Goal: Task Accomplishment & Management: Use online tool/utility

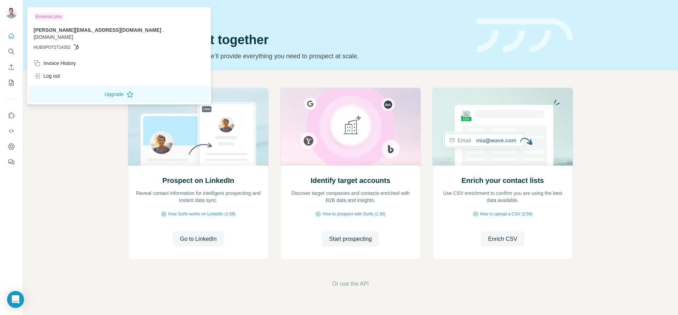
click at [10, 87] on button "My lists" at bounding box center [11, 82] width 11 height 13
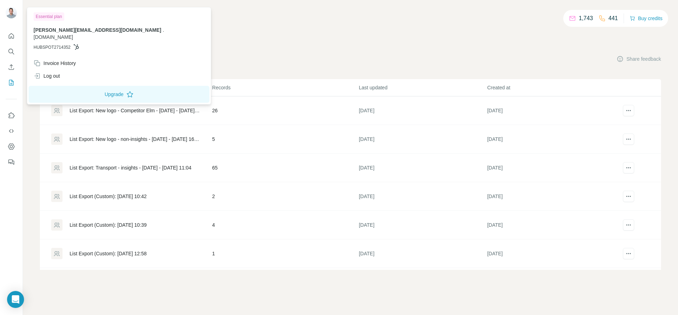
click at [168, 111] on div "List Export: New logo - Competitor Elm - [DATE] - [DATE] 20:32" at bounding box center [135, 110] width 131 height 7
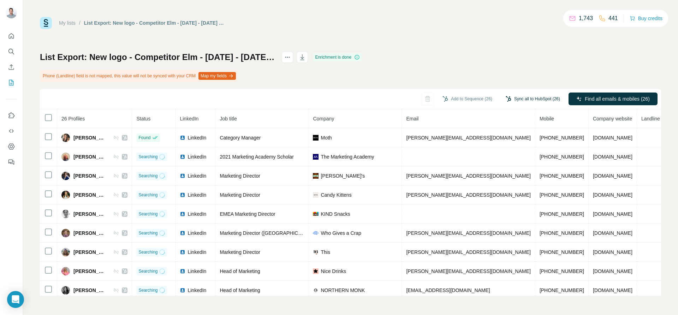
click at [535, 97] on button "Sync all to HubSpot (26)" at bounding box center [533, 99] width 64 height 11
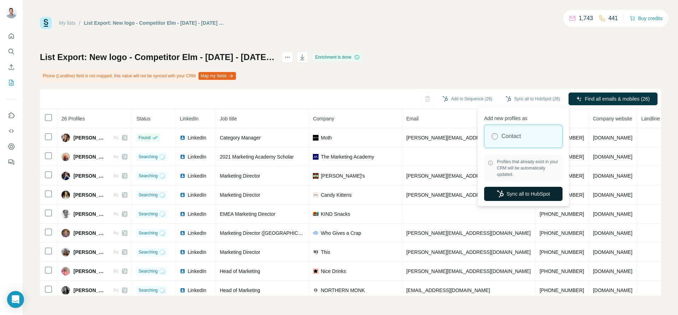
click at [524, 192] on button "Sync all to HubSpot" at bounding box center [523, 194] width 78 height 14
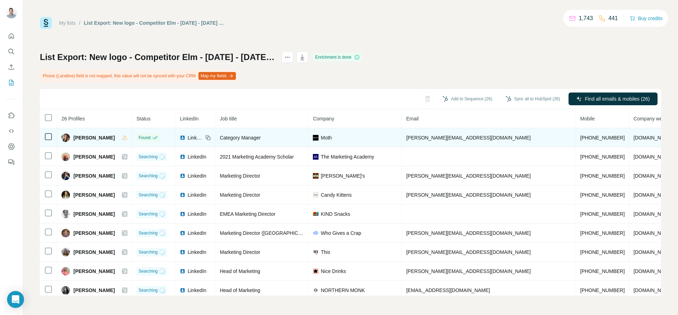
click at [85, 139] on span "[PERSON_NAME]" at bounding box center [93, 137] width 41 height 7
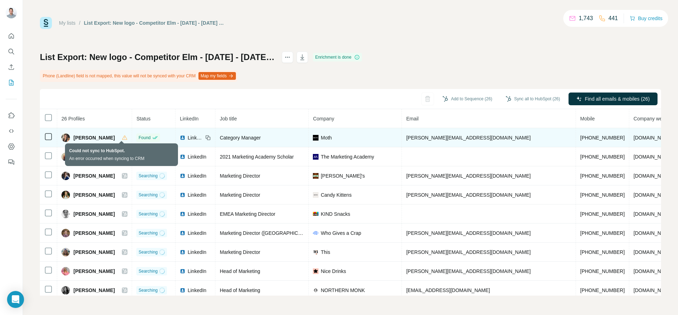
click at [122, 137] on icon at bounding box center [124, 137] width 5 height 4
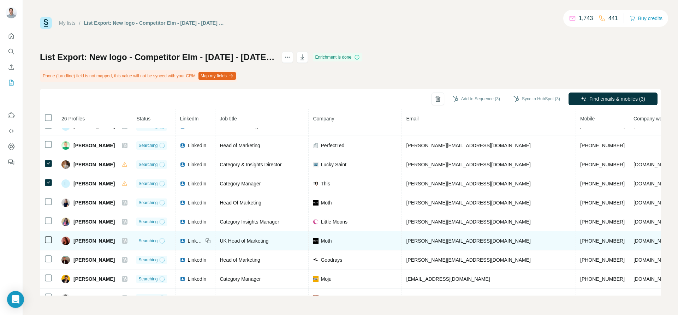
scroll to position [223, 0]
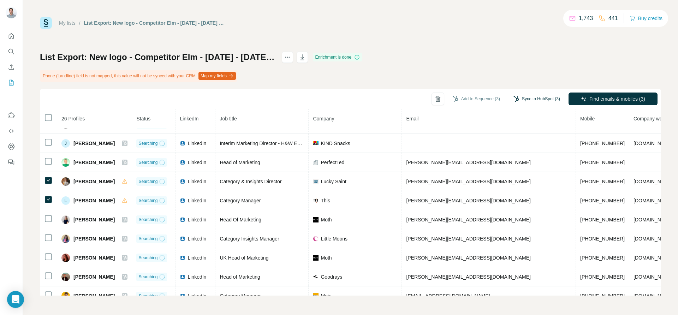
click at [525, 99] on button "Sync to HubSpot (3)" at bounding box center [536, 99] width 56 height 11
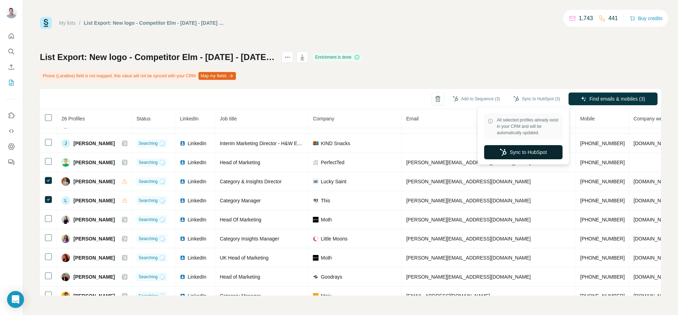
click at [542, 152] on button "Sync to HubSpot" at bounding box center [523, 152] width 78 height 14
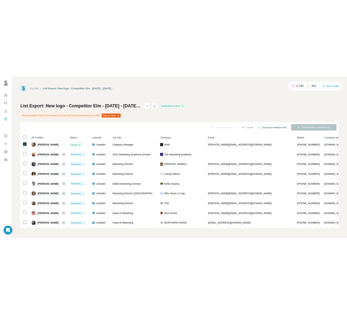
scroll to position [0, 0]
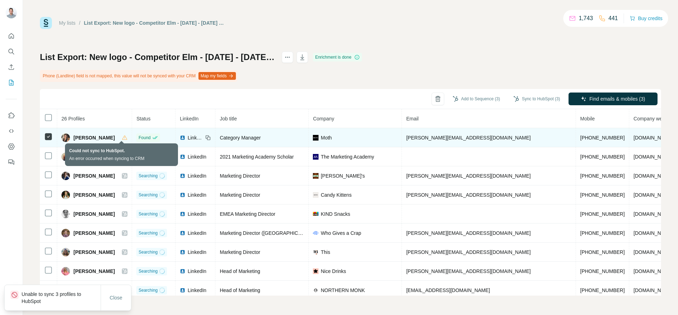
click at [122, 139] on icon at bounding box center [124, 137] width 5 height 4
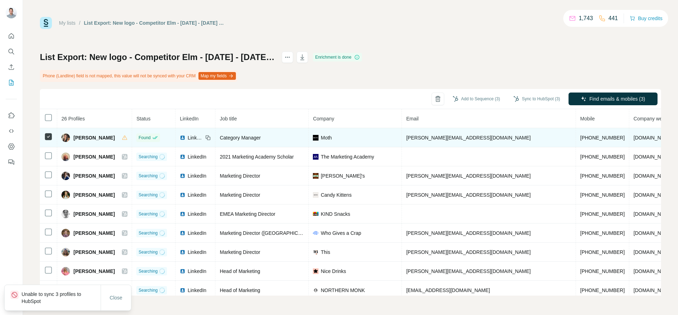
click at [76, 137] on span "[PERSON_NAME]" at bounding box center [93, 137] width 41 height 7
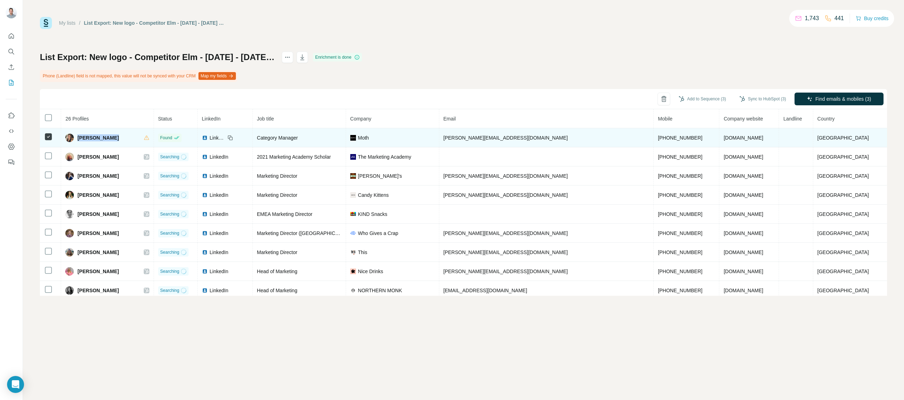
click at [489, 138] on span "[PERSON_NAME][EMAIL_ADDRESS][DOMAIN_NAME]" at bounding box center [505, 138] width 124 height 6
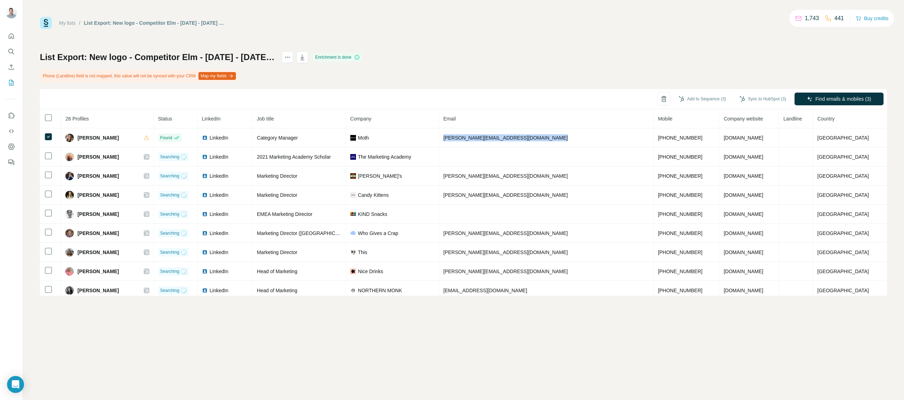
copy span "[PERSON_NAME][EMAIL_ADDRESS][DOMAIN_NAME]"
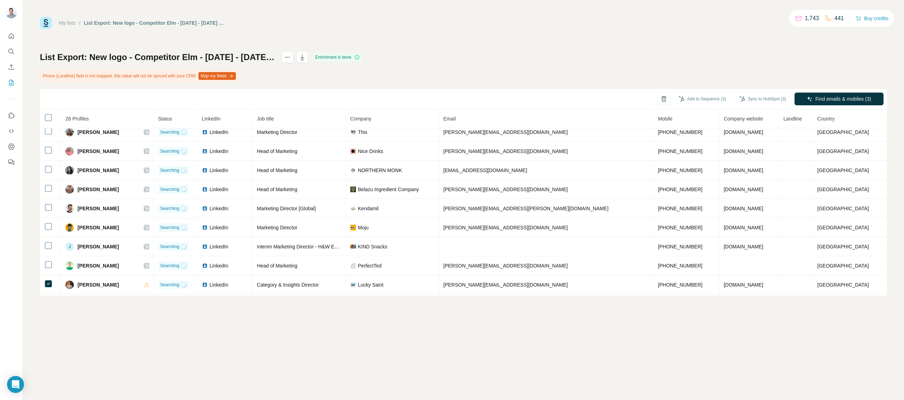
scroll to position [138, 0]
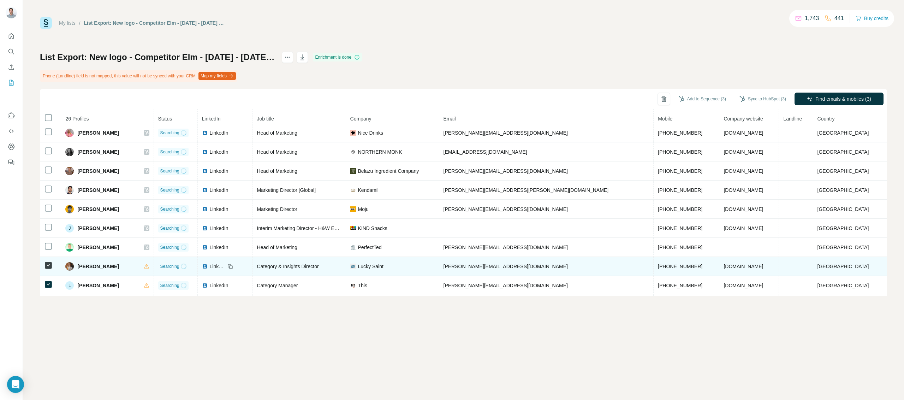
click at [485, 269] on span "[PERSON_NAME][EMAIL_ADDRESS][DOMAIN_NAME]" at bounding box center [505, 266] width 124 height 6
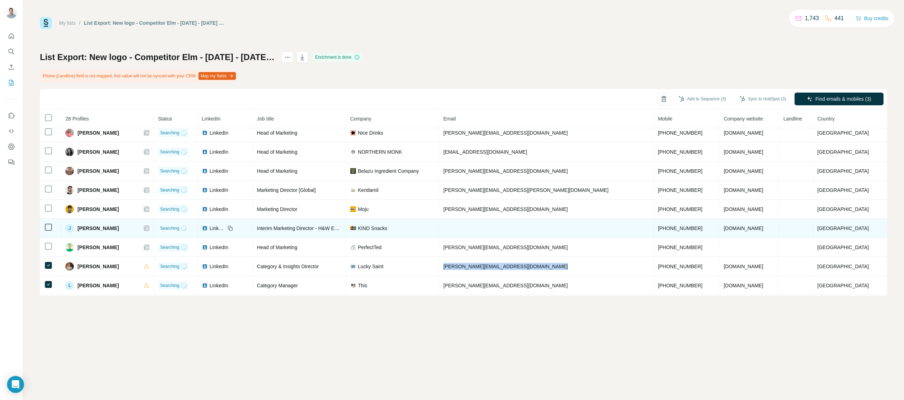
copy span "[PERSON_NAME][EMAIL_ADDRESS][DOMAIN_NAME]"
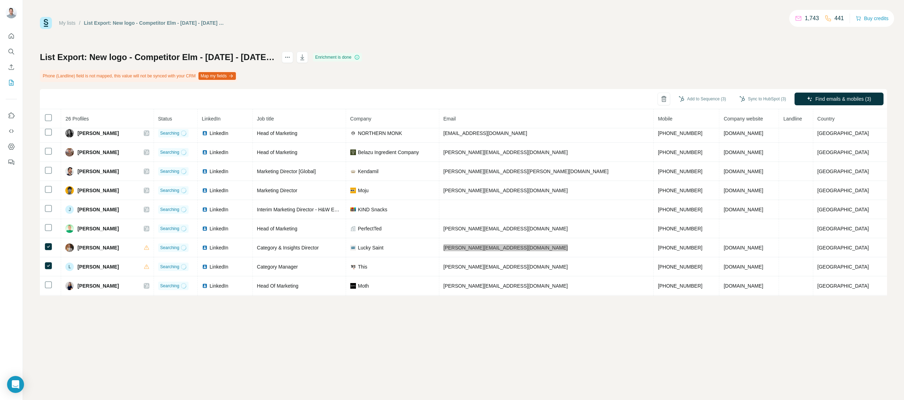
scroll to position [242, 0]
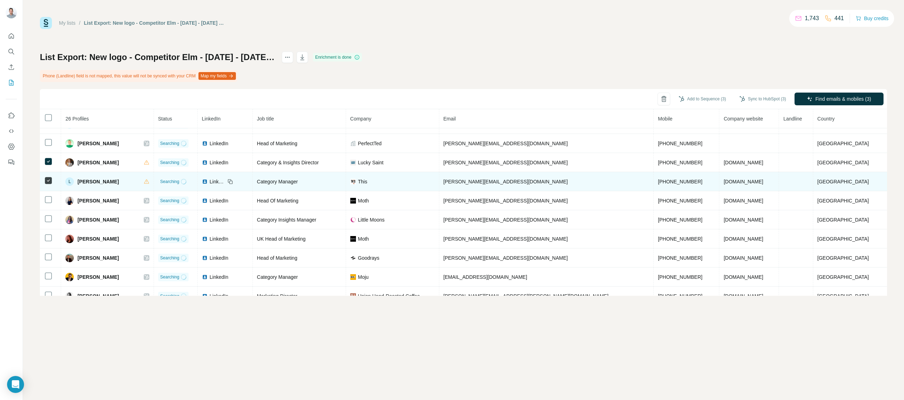
click at [483, 184] on span "[PERSON_NAME][EMAIL_ADDRESS][DOMAIN_NAME]" at bounding box center [505, 182] width 124 height 6
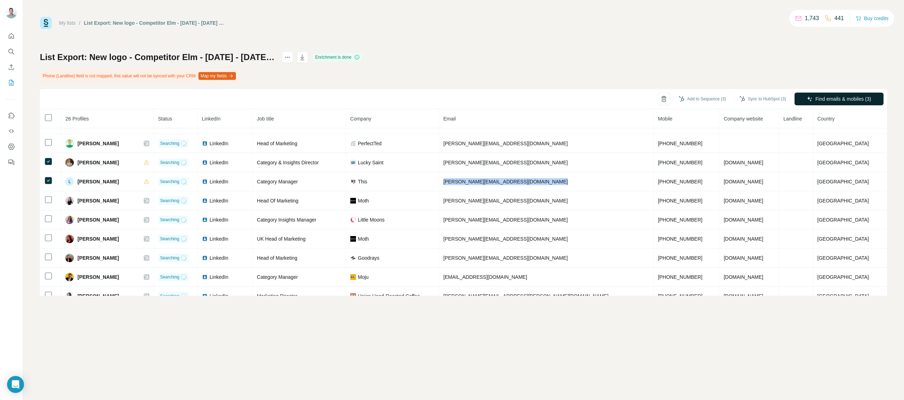
copy span "[PERSON_NAME][EMAIL_ADDRESS][DOMAIN_NAME]"
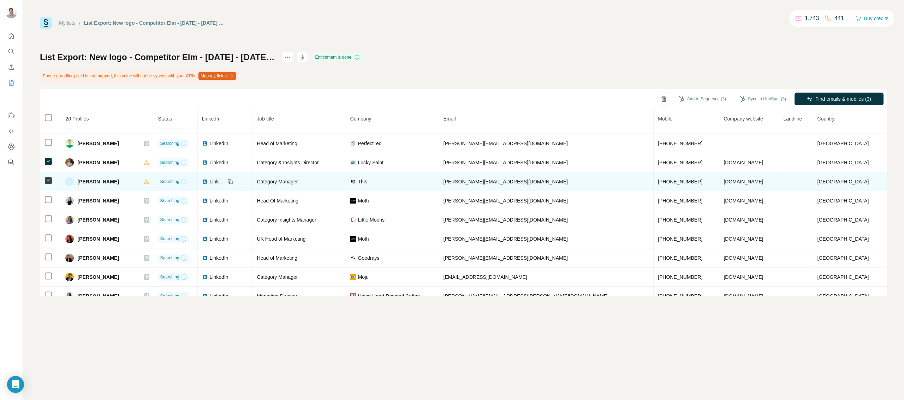
click at [93, 184] on span "[PERSON_NAME]" at bounding box center [97, 181] width 41 height 7
copy div "[PERSON_NAME]"
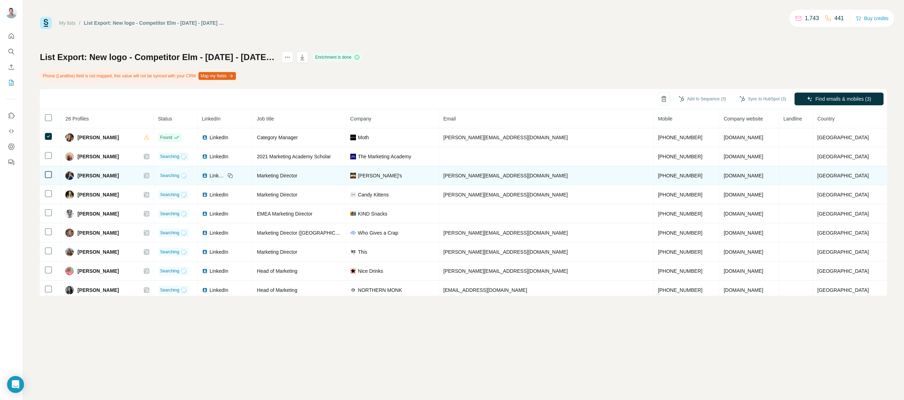
scroll to position [0, 0]
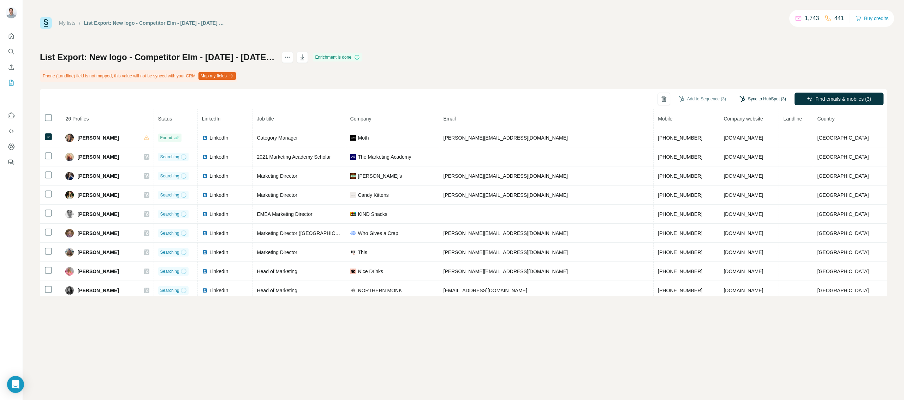
click at [678, 97] on button "Sync to HubSpot (3)" at bounding box center [762, 99] width 56 height 11
click at [678, 155] on button "Sync to HubSpot" at bounding box center [748, 152] width 78 height 14
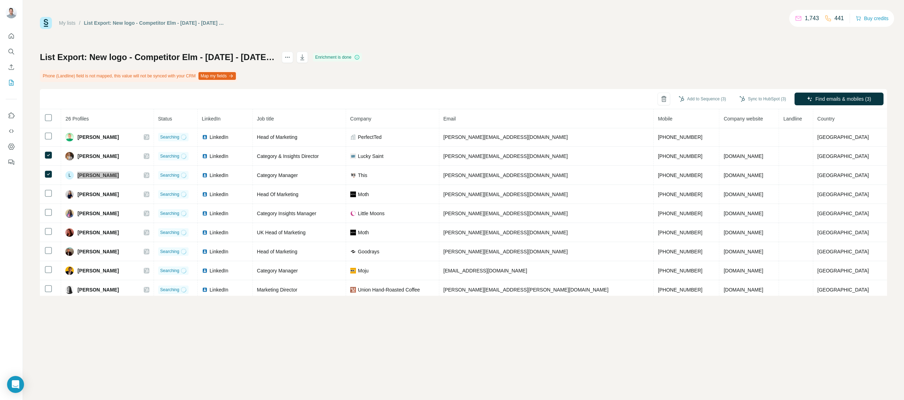
scroll to position [232, 0]
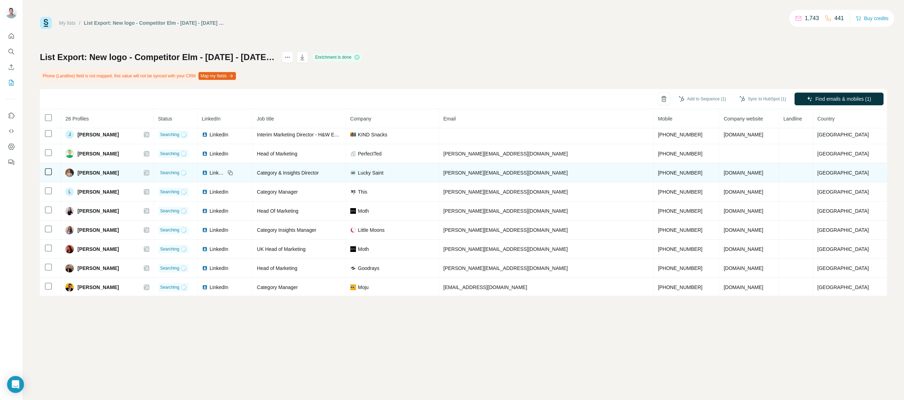
click at [82, 176] on span "[PERSON_NAME]" at bounding box center [97, 172] width 41 height 7
click at [149, 175] on icon at bounding box center [146, 173] width 4 height 6
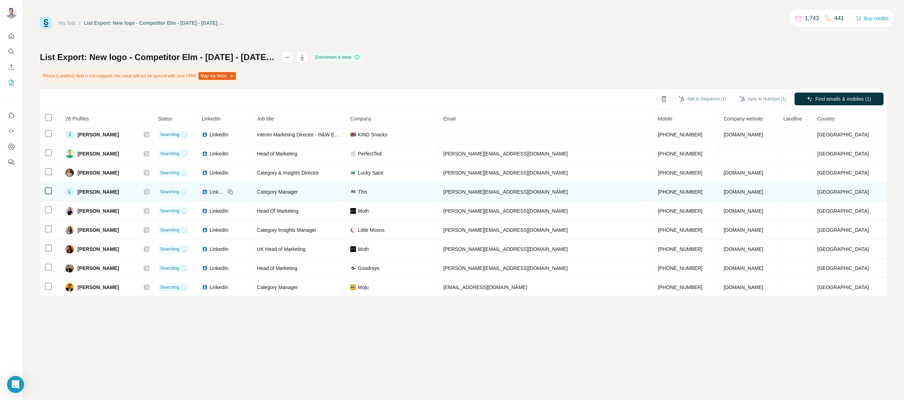
click at [149, 195] on icon at bounding box center [146, 192] width 4 height 6
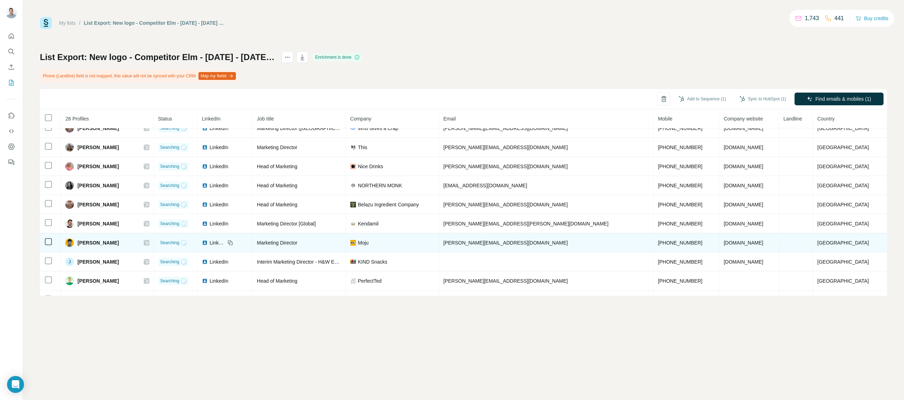
scroll to position [112, 0]
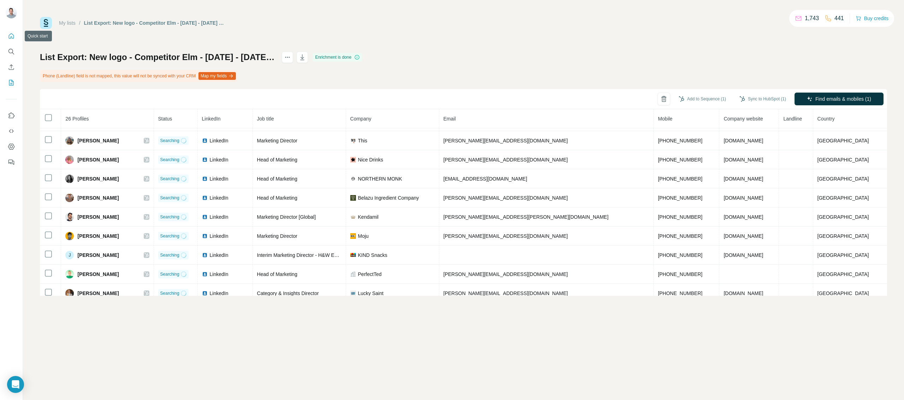
click at [13, 38] on icon "Quick start" at bounding box center [11, 35] width 5 height 5
